Goal: Information Seeking & Learning: Learn about a topic

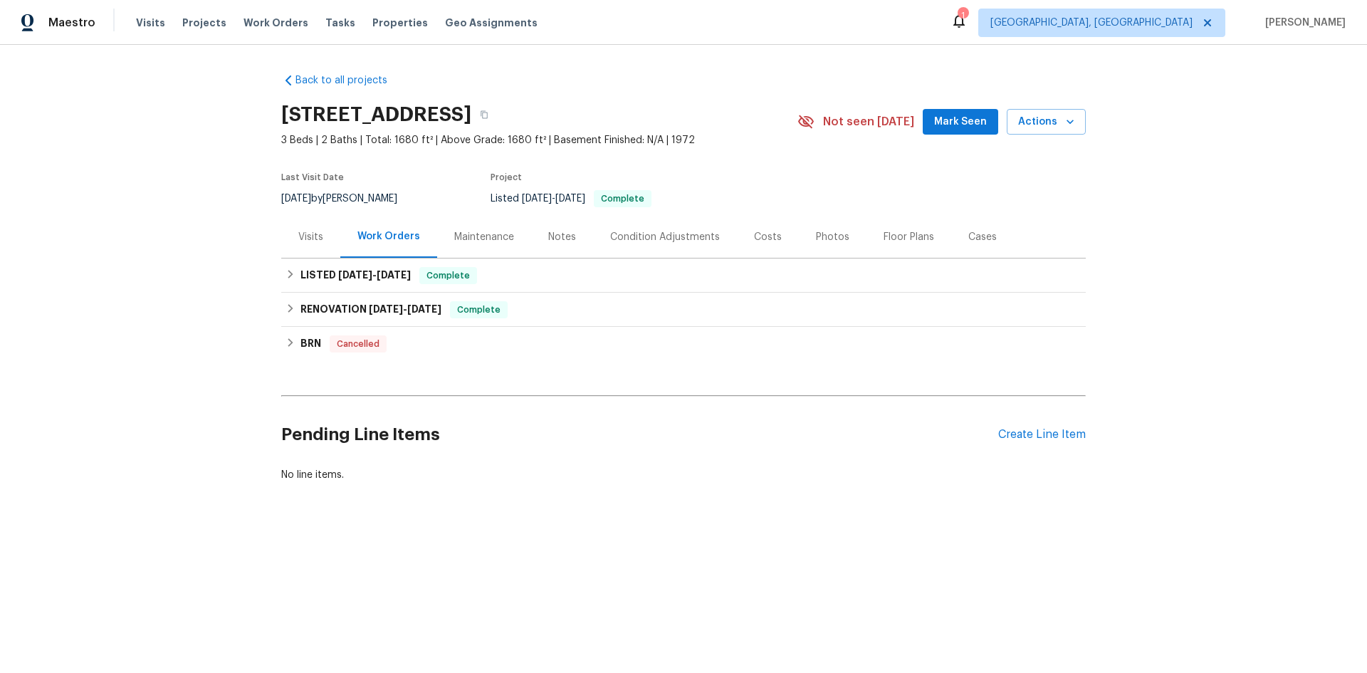
click at [476, 226] on div "Maintenance" at bounding box center [484, 237] width 94 height 42
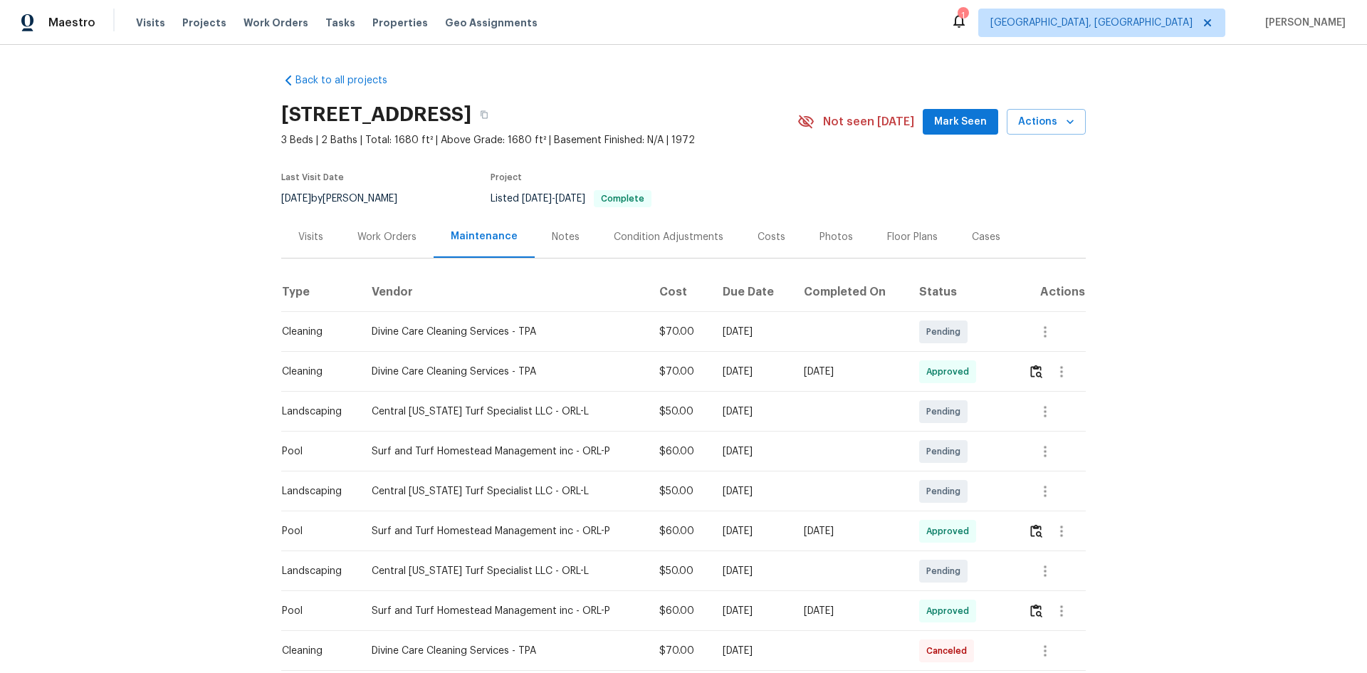
click at [554, 238] on div "Notes" at bounding box center [566, 237] width 28 height 14
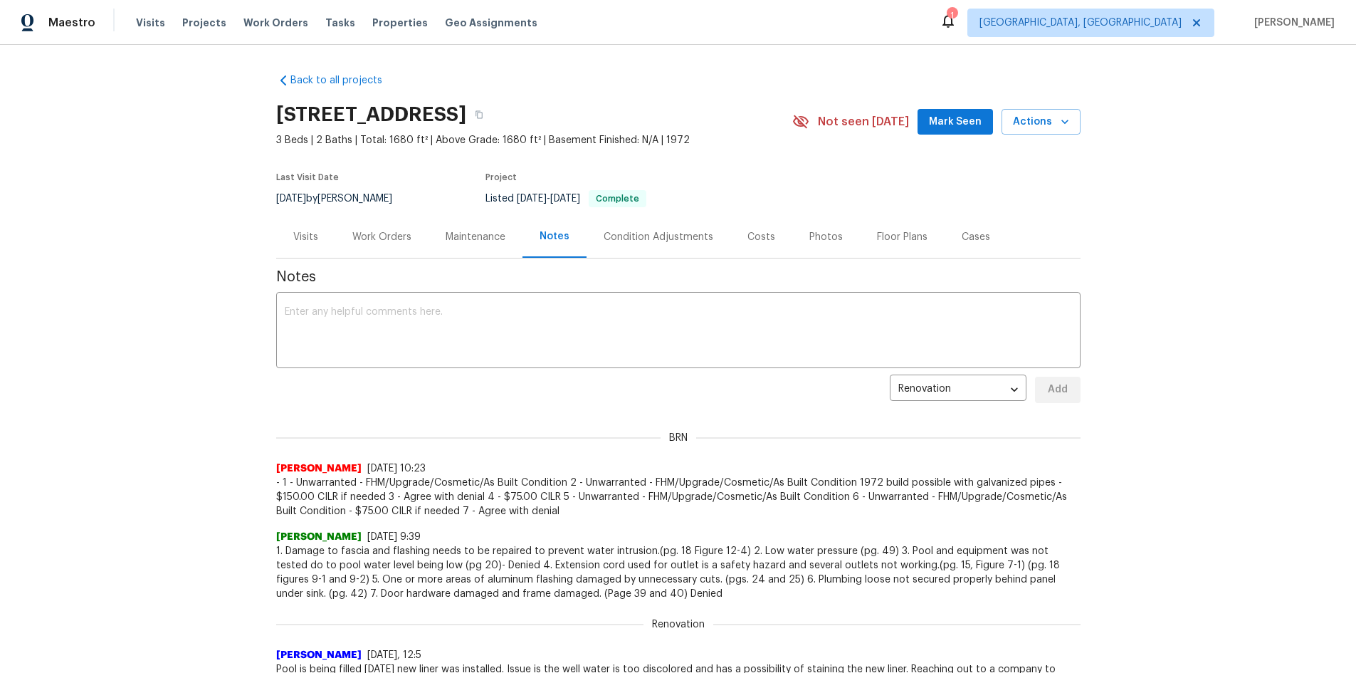
click at [620, 241] on div "Condition Adjustments" at bounding box center [659, 237] width 110 height 14
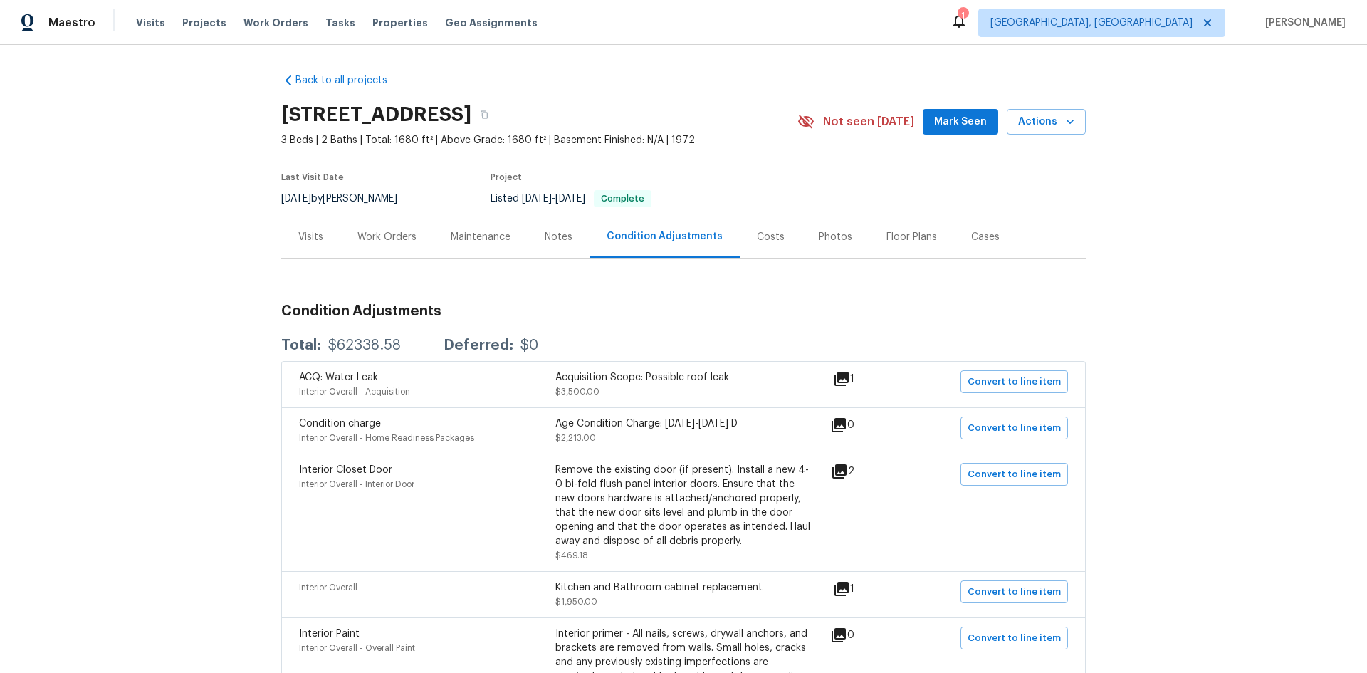
click at [824, 241] on div "Photos" at bounding box center [835, 237] width 33 height 14
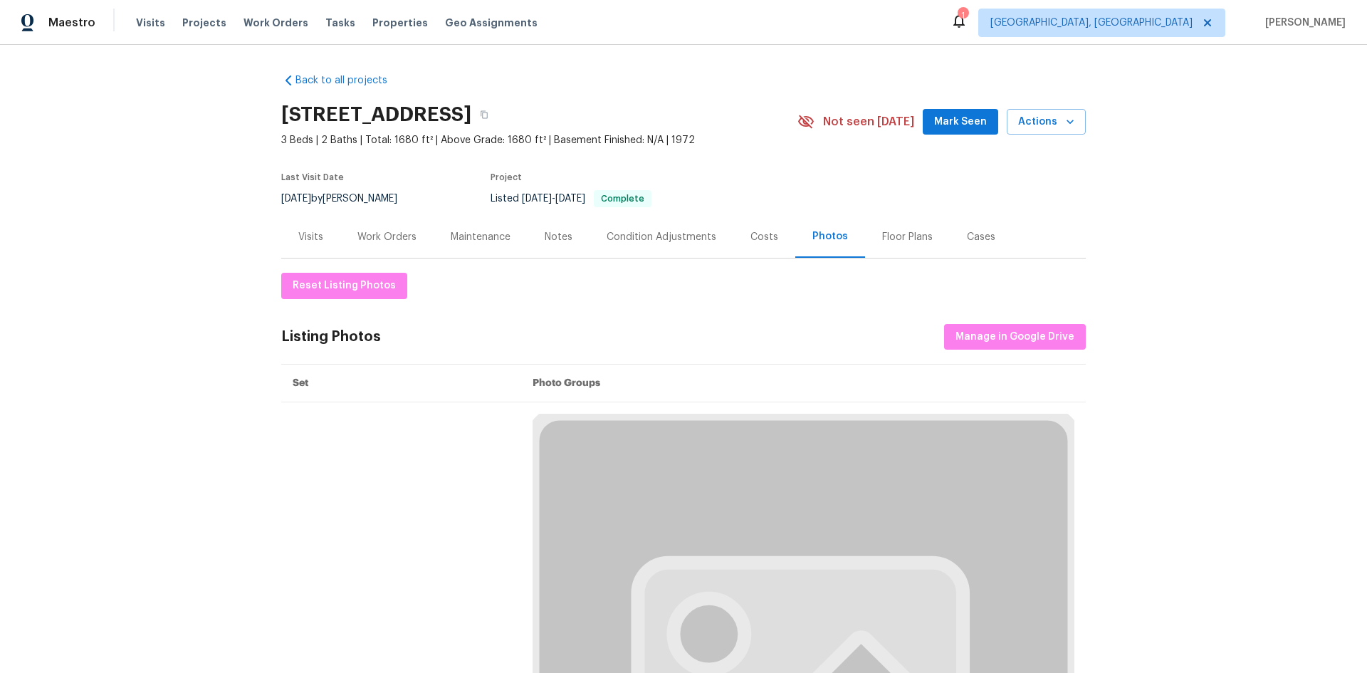
click at [349, 231] on div "Work Orders" at bounding box center [386, 237] width 93 height 42
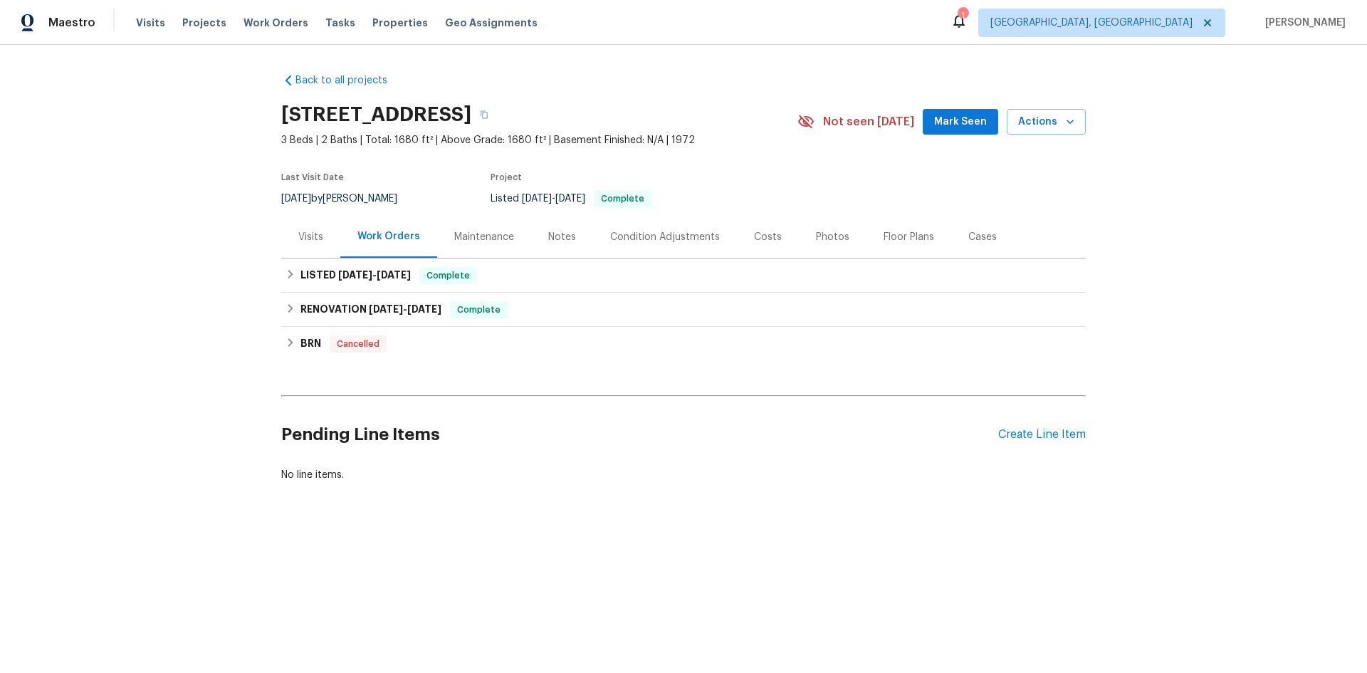
click at [298, 236] on div "Visits" at bounding box center [310, 237] width 25 height 14
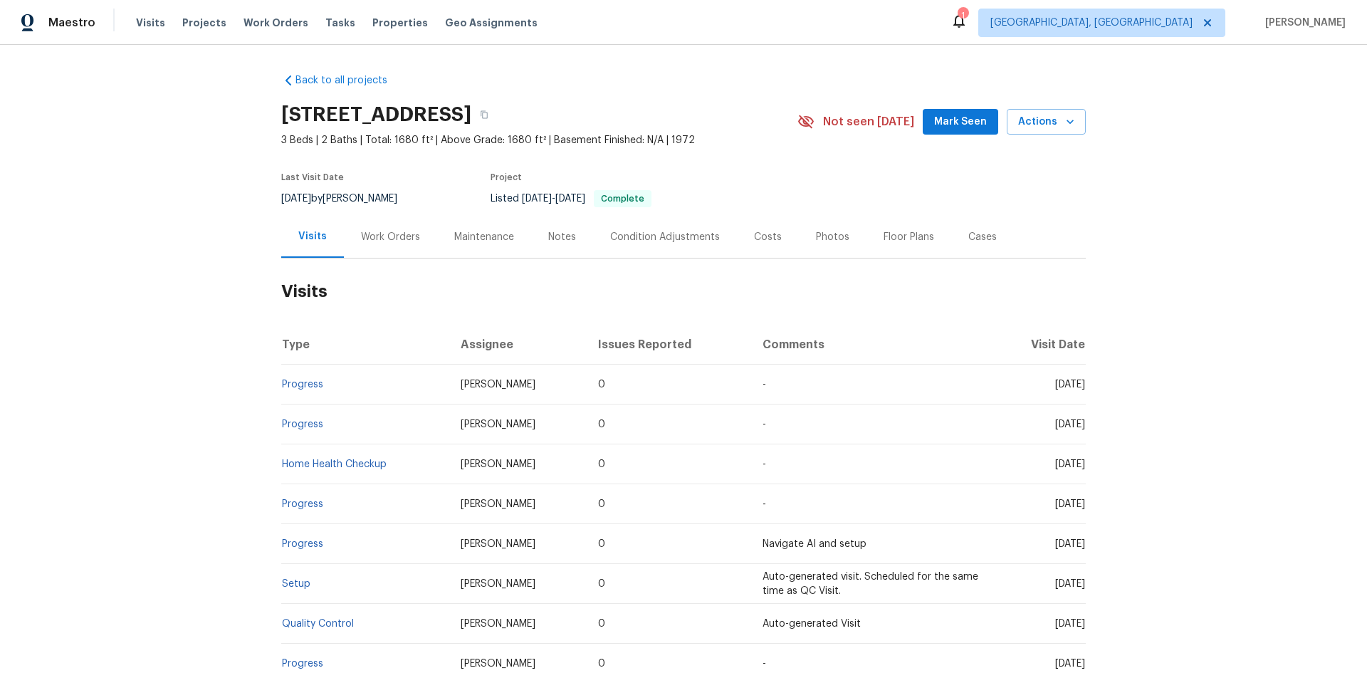
click at [418, 243] on div "Work Orders" at bounding box center [390, 237] width 93 height 42
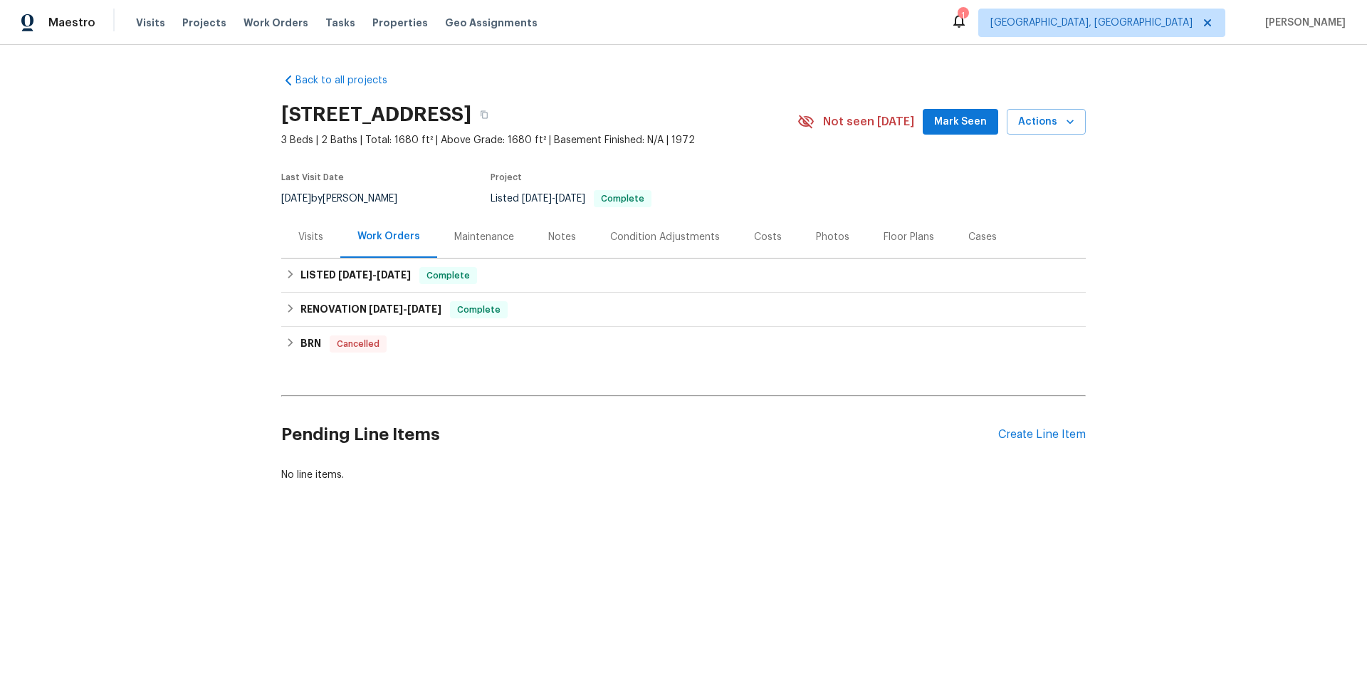
click at [490, 238] on div "Maintenance" at bounding box center [484, 237] width 60 height 14
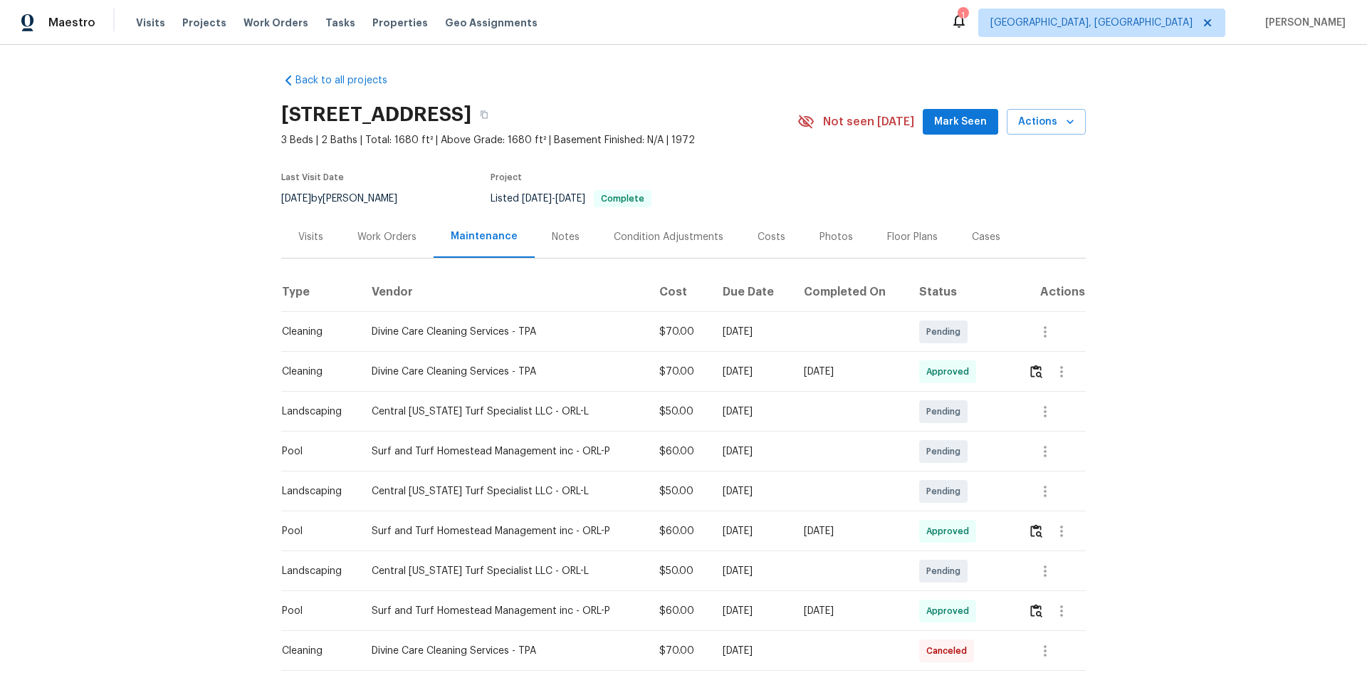
click at [552, 230] on div "Notes" at bounding box center [566, 237] width 28 height 14
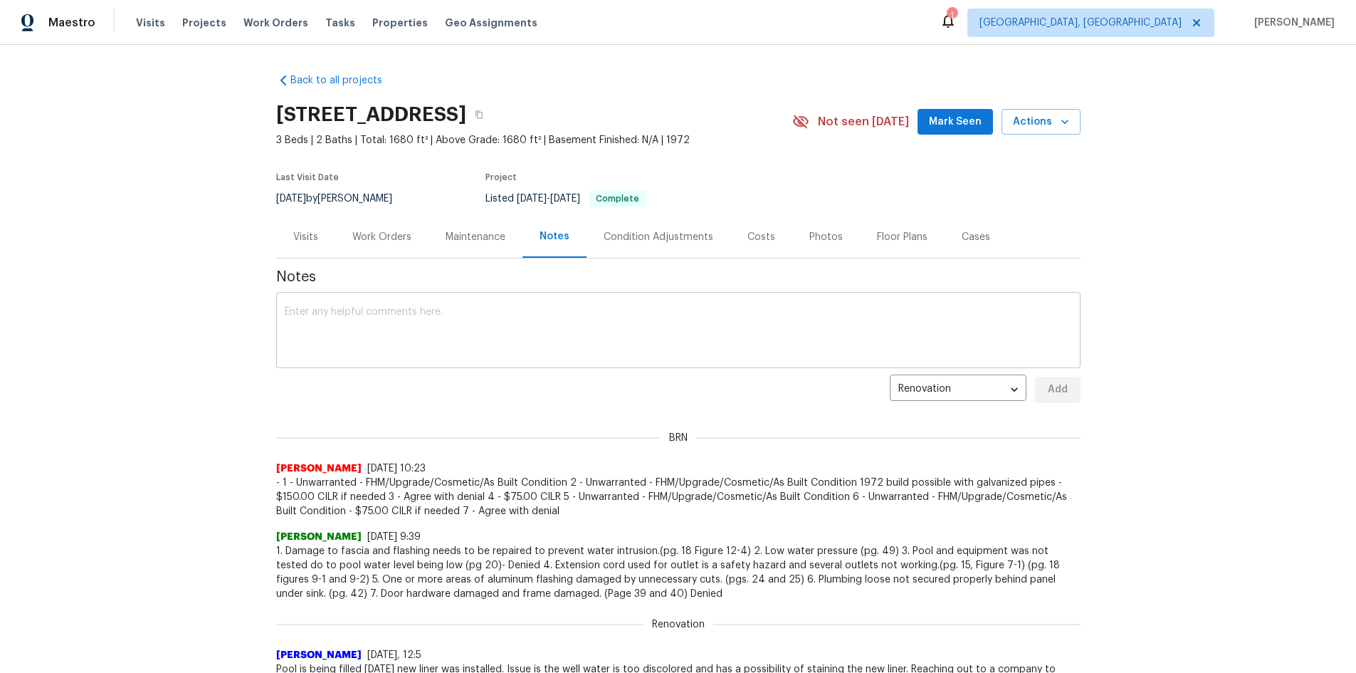
scroll to position [142, 0]
